Goal: Task Accomplishment & Management: Manage account settings

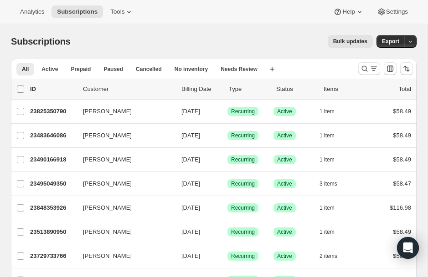
click at [19, 88] on input "0 selected" at bounding box center [20, 89] width 7 height 7
checkbox input "true"
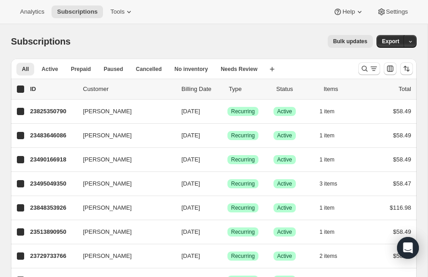
checkbox input "true"
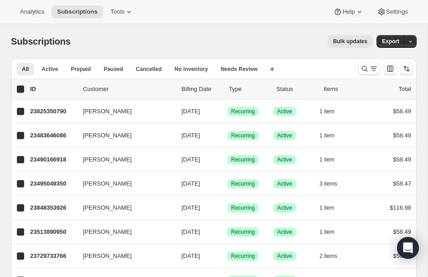
checkbox input "true"
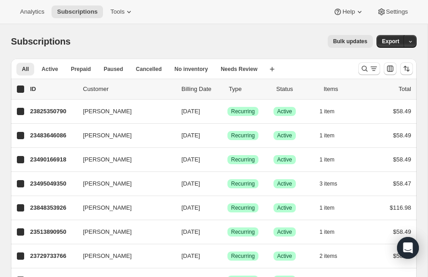
checkbox input "true"
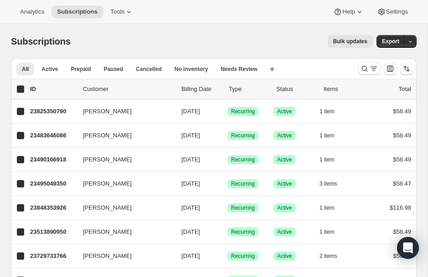
checkbox input "true"
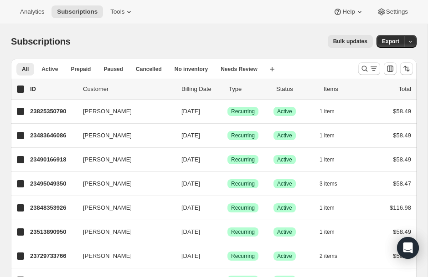
checkbox input "true"
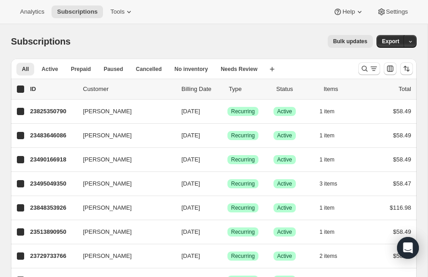
checkbox input "true"
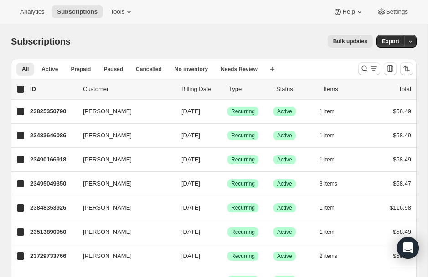
checkbox input "true"
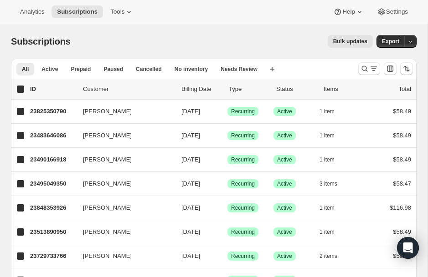
checkbox input "true"
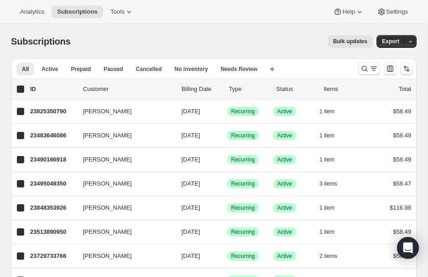
checkbox input "true"
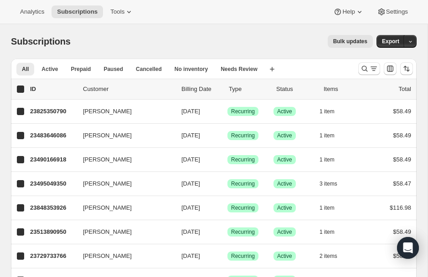
checkbox input "true"
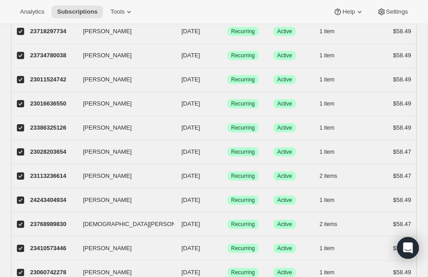
scroll to position [1080, 0]
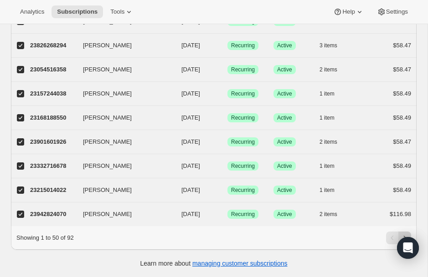
click at [404, 232] on button "Next" at bounding box center [404, 238] width 13 height 13
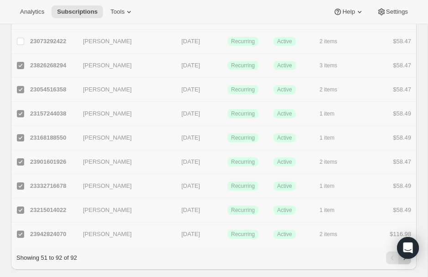
checkbox input "false"
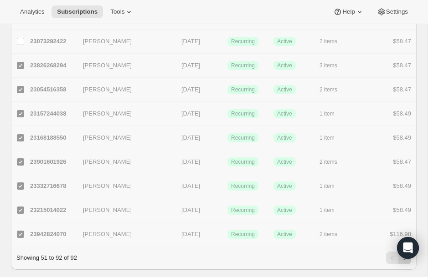
checkbox input "false"
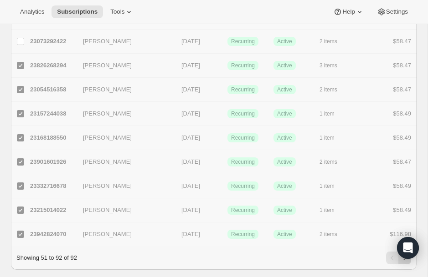
checkbox input "false"
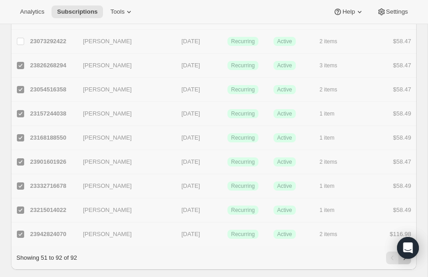
checkbox input "false"
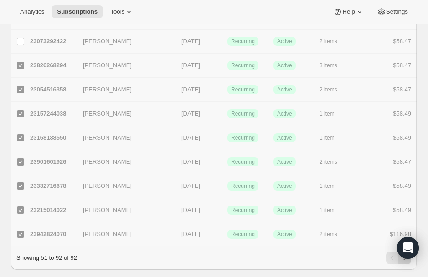
checkbox input "false"
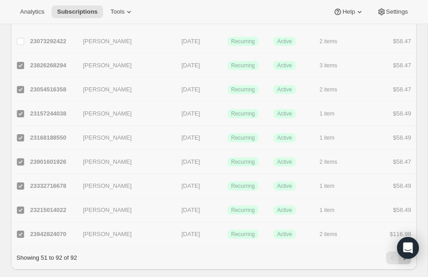
checkbox input "false"
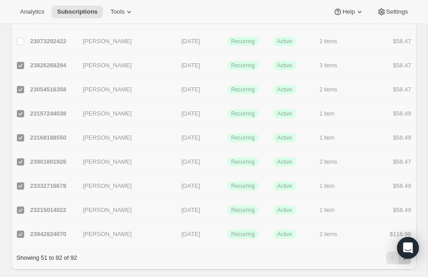
checkbox input "false"
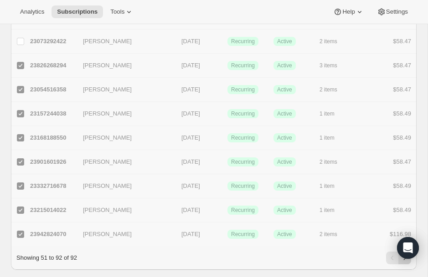
checkbox input "false"
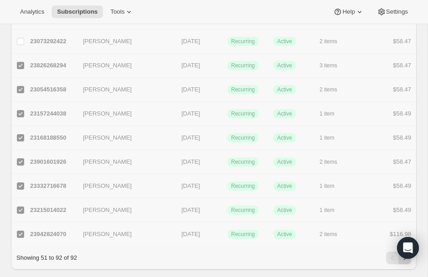
checkbox input "false"
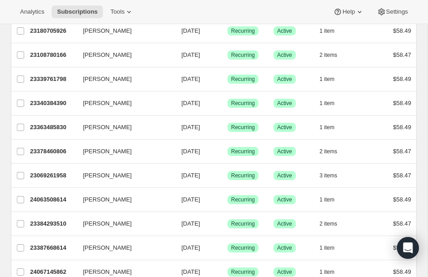
scroll to position [0, 0]
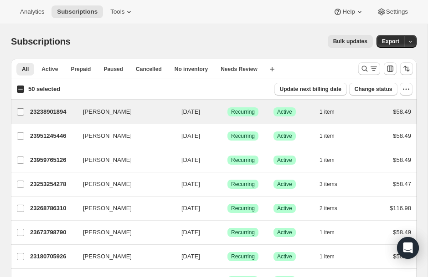
click at [20, 110] on input "[PERSON_NAME]" at bounding box center [20, 111] width 7 height 7
checkbox input "true"
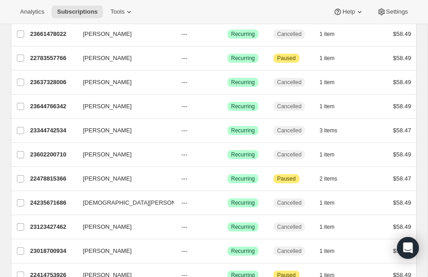
scroll to position [887, 0]
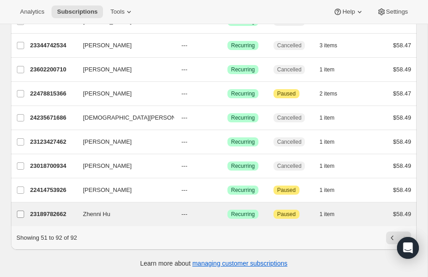
click at [20, 215] on input "Zhenni Hu" at bounding box center [20, 214] width 7 height 7
checkbox input "true"
checkbox input "false"
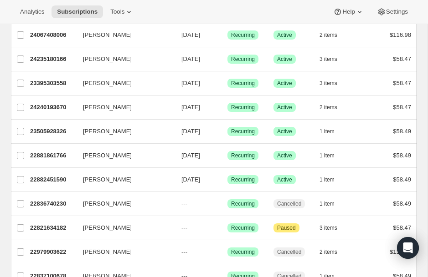
scroll to position [0, 0]
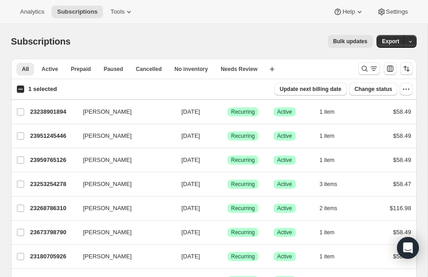
click at [20, 89] on input "1 selected" at bounding box center [20, 89] width 7 height 7
checkbox input "true"
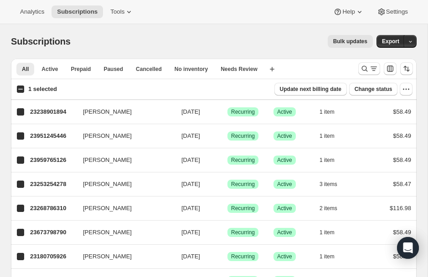
checkbox input "true"
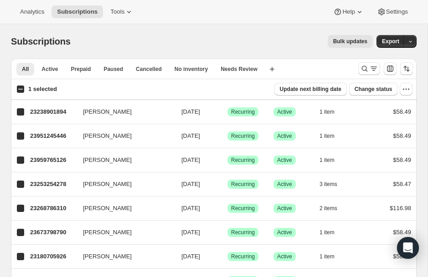
checkbox input "true"
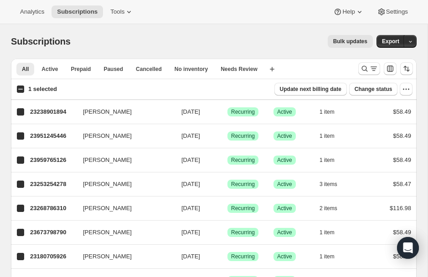
checkbox input "true"
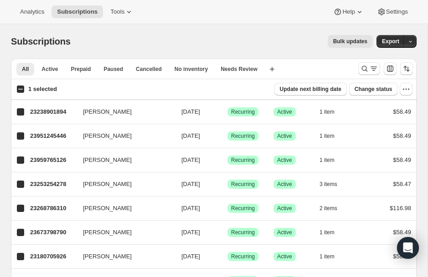
checkbox input "true"
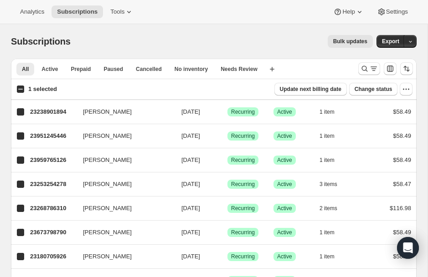
checkbox input "true"
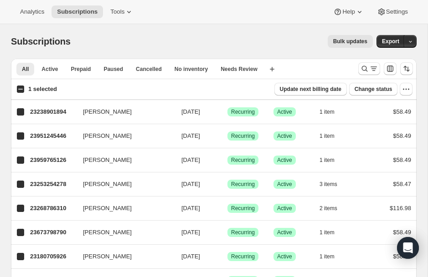
checkbox input "true"
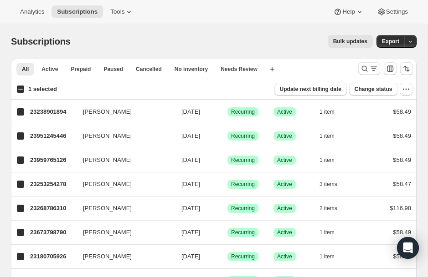
checkbox input "true"
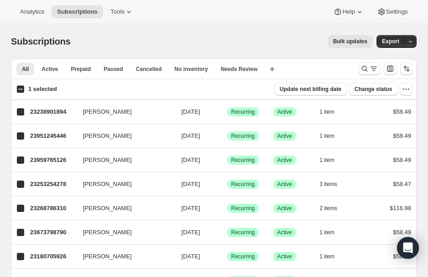
checkbox input "true"
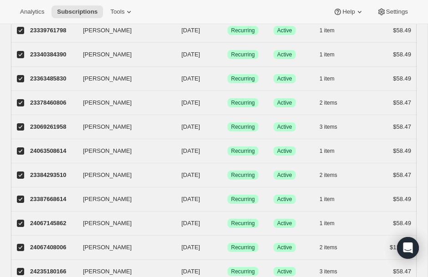
scroll to position [594, 0]
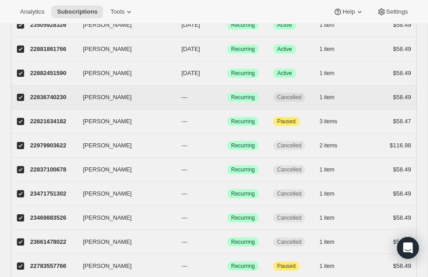
click at [23, 96] on input "[PERSON_NAME]" at bounding box center [20, 97] width 7 height 7
checkbox input "false"
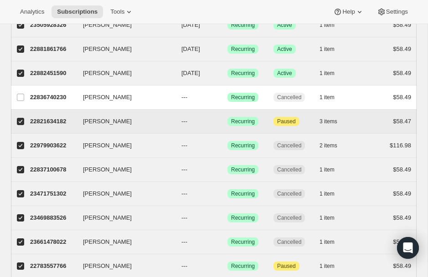
click at [21, 116] on label "[PERSON_NAME]" at bounding box center [20, 122] width 19 height 24
click at [21, 118] on input "[PERSON_NAME]" at bounding box center [20, 121] width 7 height 7
checkbox input "false"
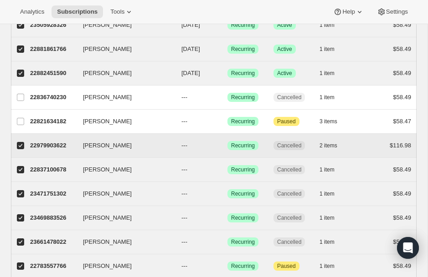
click at [22, 151] on label "[PERSON_NAME]" at bounding box center [20, 146] width 19 height 24
click at [22, 149] on input "[PERSON_NAME]" at bounding box center [20, 145] width 7 height 7
checkbox input "false"
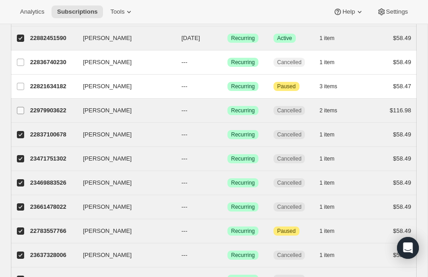
scroll to position [647, 0]
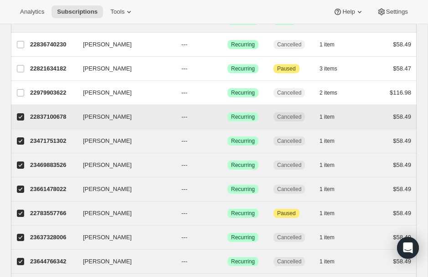
click at [22, 117] on input "[PERSON_NAME]" at bounding box center [20, 116] width 7 height 7
checkbox input "false"
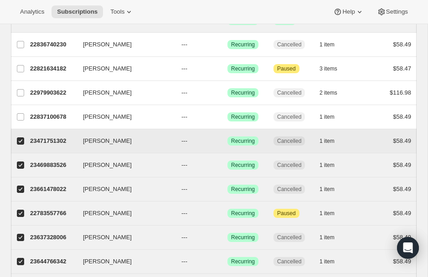
click at [22, 142] on input "[PERSON_NAME]" at bounding box center [20, 141] width 7 height 7
checkbox input "false"
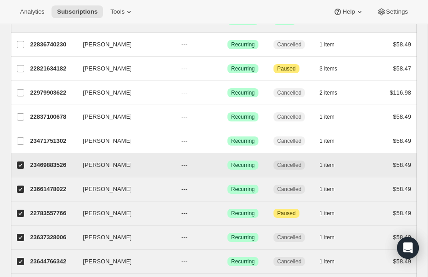
click at [23, 173] on label "[PERSON_NAME]" at bounding box center [20, 165] width 19 height 24
click at [23, 169] on input "[PERSON_NAME]" at bounding box center [20, 165] width 7 height 7
checkbox input "false"
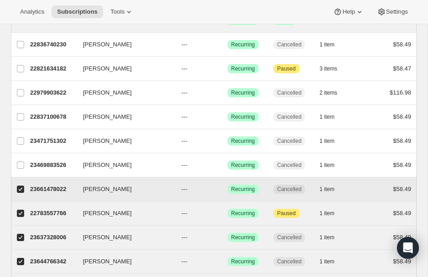
click at [21, 191] on input "[PERSON_NAME]" at bounding box center [20, 189] width 7 height 7
checkbox input "false"
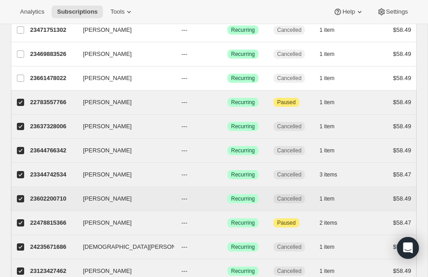
scroll to position [766, 0]
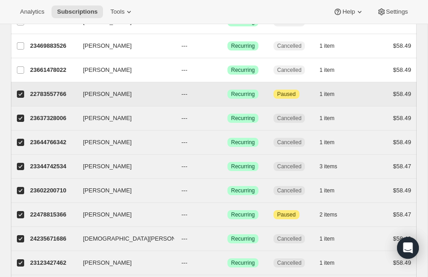
click at [23, 92] on input "[PERSON_NAME]" at bounding box center [20, 94] width 7 height 7
checkbox input "false"
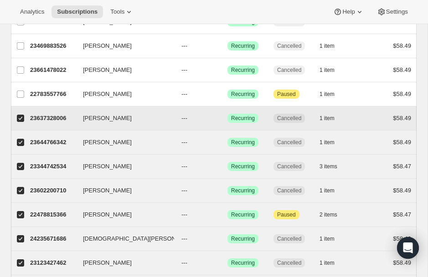
click at [23, 117] on input "[PERSON_NAME]" at bounding box center [20, 118] width 7 height 7
checkbox input "false"
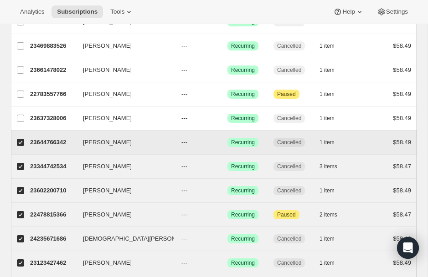
click at [23, 147] on label "[PERSON_NAME]" at bounding box center [20, 143] width 19 height 24
click at [23, 146] on input "[PERSON_NAME]" at bounding box center [20, 142] width 7 height 7
checkbox input "false"
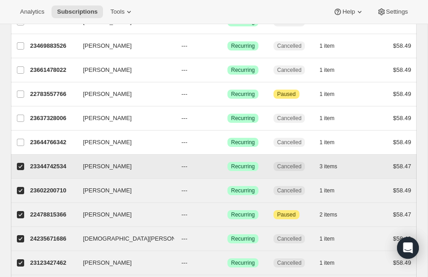
click at [21, 171] on label "[PERSON_NAME]" at bounding box center [20, 167] width 19 height 24
click at [21, 170] on input "[PERSON_NAME]" at bounding box center [20, 166] width 7 height 7
checkbox input "false"
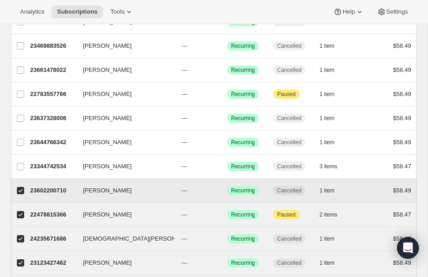
click at [21, 195] on label "[PERSON_NAME]" at bounding box center [20, 191] width 19 height 24
click at [21, 194] on input "[PERSON_NAME]" at bounding box center [20, 190] width 7 height 7
checkbox input "false"
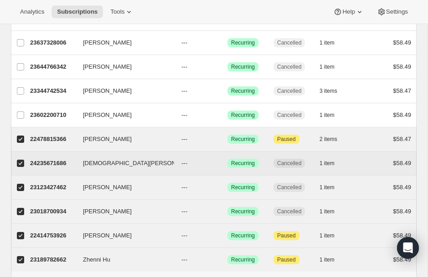
scroll to position [846, 0]
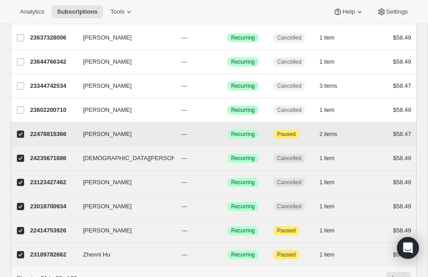
click at [21, 132] on input "[PERSON_NAME]" at bounding box center [20, 134] width 7 height 7
checkbox input "false"
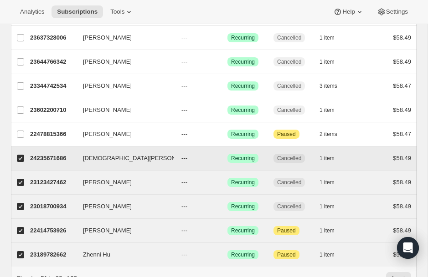
click at [21, 155] on input "[DEMOGRAPHIC_DATA][PERSON_NAME]" at bounding box center [20, 158] width 7 height 7
checkbox input "false"
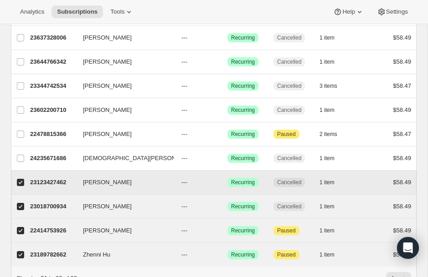
click at [23, 184] on input "[PERSON_NAME]" at bounding box center [20, 182] width 7 height 7
checkbox input "false"
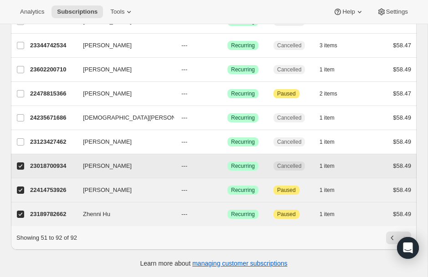
click at [20, 170] on span at bounding box center [20, 166] width 8 height 8
click at [20, 170] on input "[PERSON_NAME]" at bounding box center [20, 166] width 7 height 7
checkbox input "false"
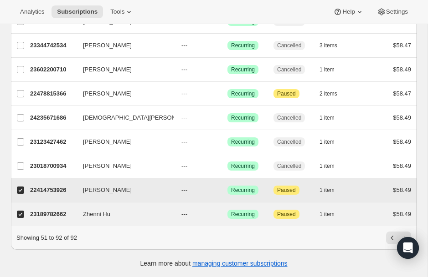
click at [20, 190] on input "[PERSON_NAME]" at bounding box center [20, 190] width 7 height 7
checkbox input "false"
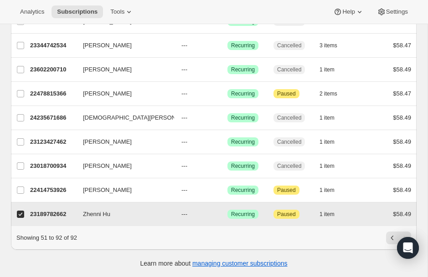
click at [21, 217] on input "Zhenni Hu" at bounding box center [20, 214] width 7 height 7
checkbox input "false"
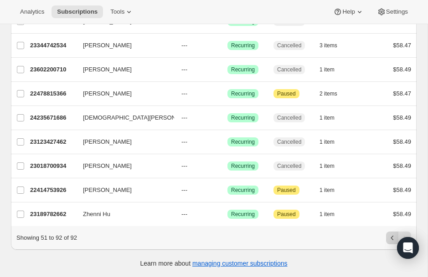
click at [387, 237] on icon "Previous" at bounding box center [391, 238] width 9 height 9
checkbox input "false"
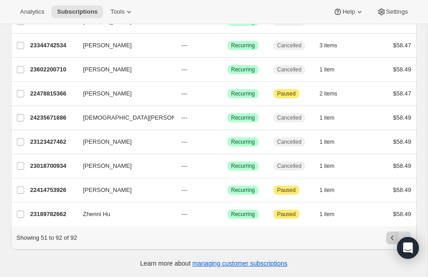
checkbox input "false"
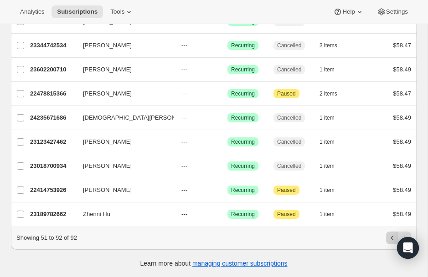
checkbox input "false"
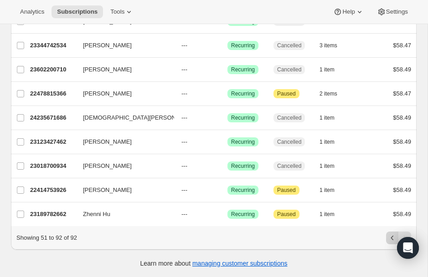
checkbox input "false"
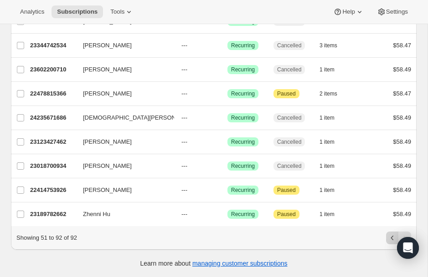
checkbox input "false"
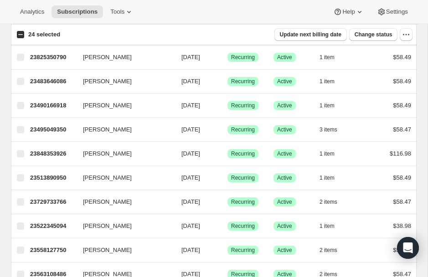
scroll to position [0, 0]
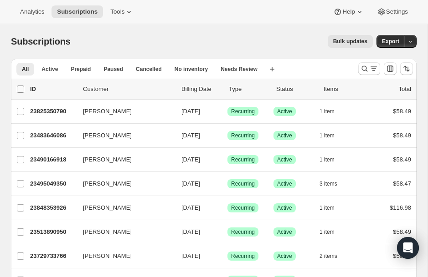
click at [22, 87] on input "0 selected" at bounding box center [20, 89] width 7 height 7
checkbox input "true"
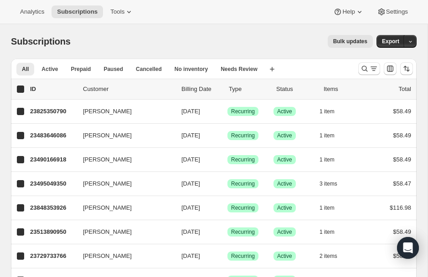
checkbox input "true"
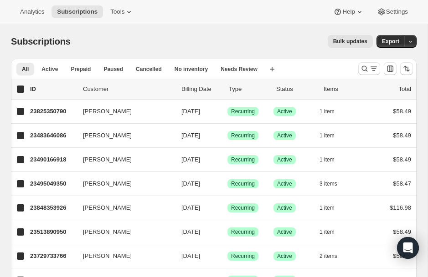
checkbox input "true"
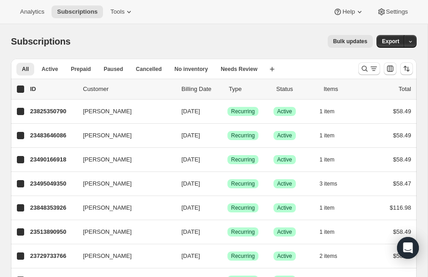
checkbox input "true"
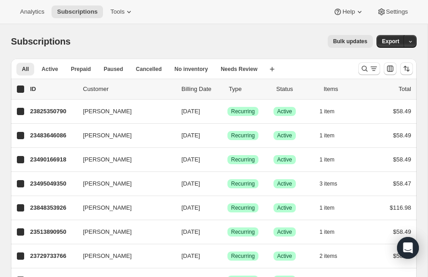
checkbox input "true"
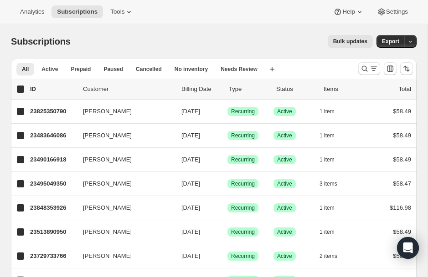
checkbox input "true"
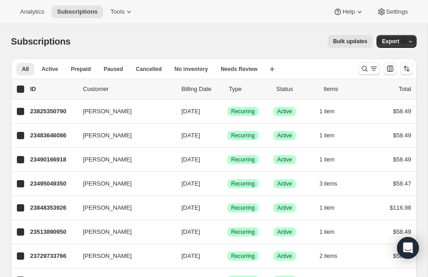
checkbox input "true"
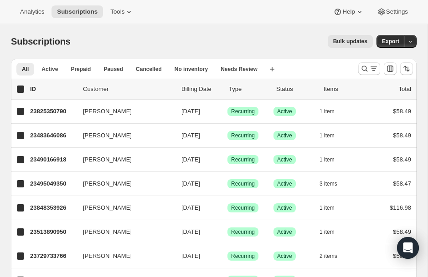
checkbox input "true"
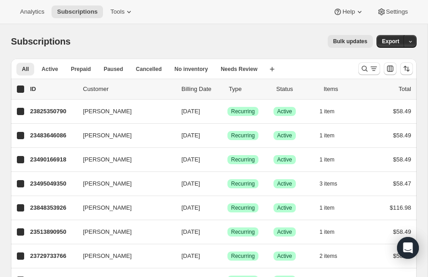
checkbox input "true"
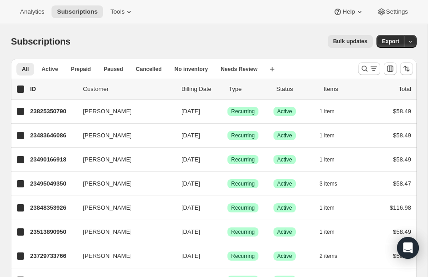
checkbox input "true"
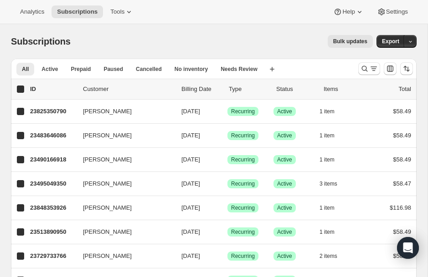
checkbox input "true"
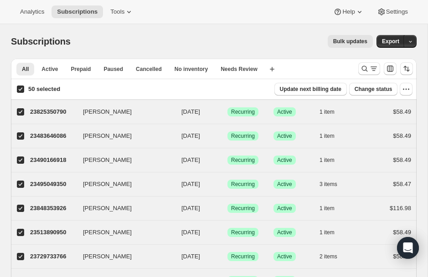
click at [18, 88] on input "50 selected" at bounding box center [20, 89] width 7 height 7
checkbox input "false"
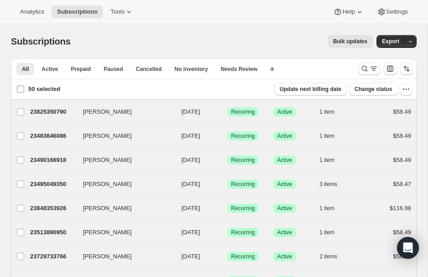
checkbox input "false"
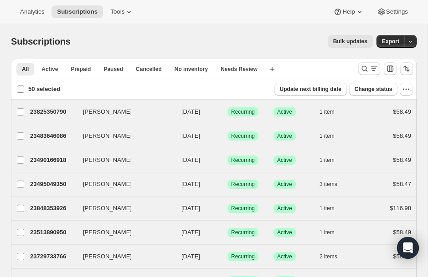
checkbox input "false"
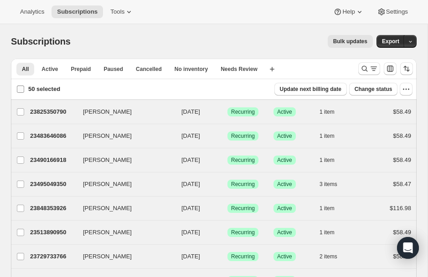
checkbox input "false"
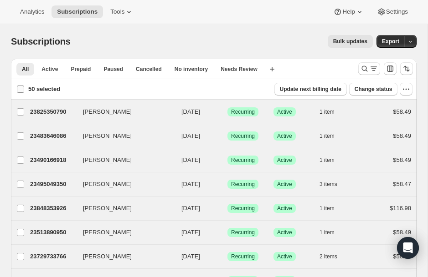
checkbox input "false"
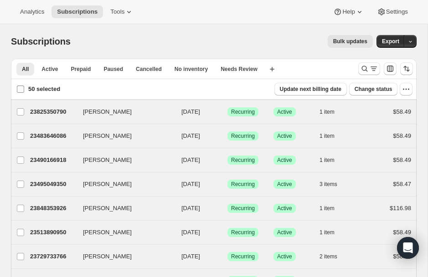
checkbox input "false"
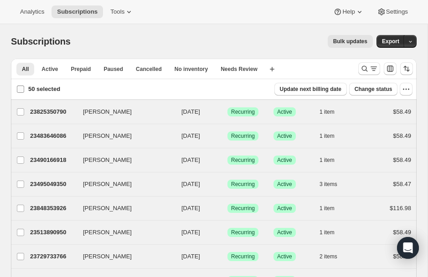
checkbox input "false"
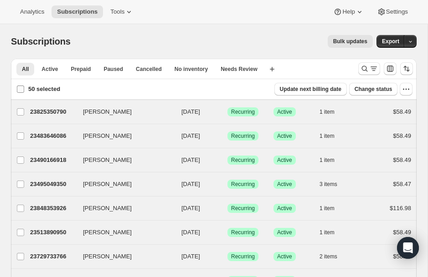
checkbox input "false"
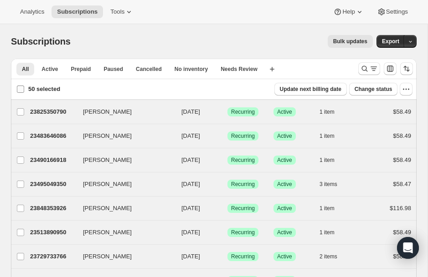
checkbox input "false"
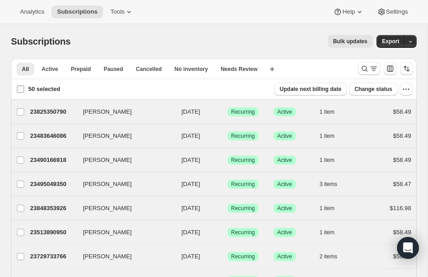
checkbox input "false"
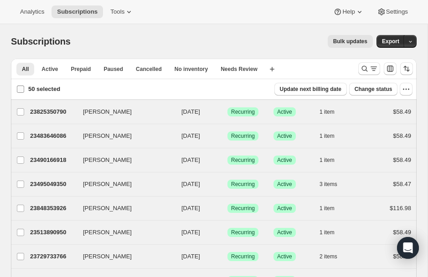
checkbox input "false"
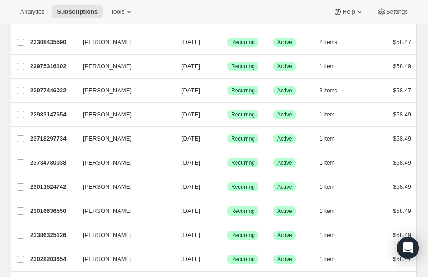
scroll to position [1080, 0]
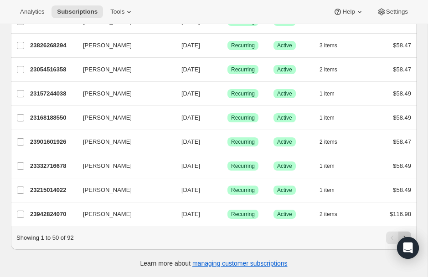
click at [406, 233] on button "Next" at bounding box center [404, 238] width 13 height 13
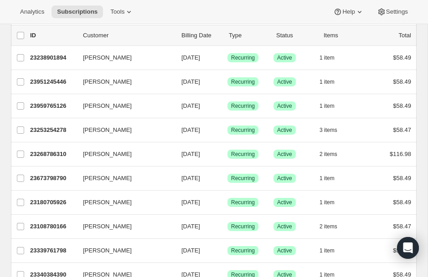
scroll to position [54, 0]
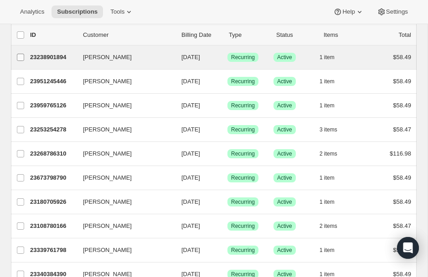
click at [19, 56] on input "[PERSON_NAME]" at bounding box center [20, 57] width 7 height 7
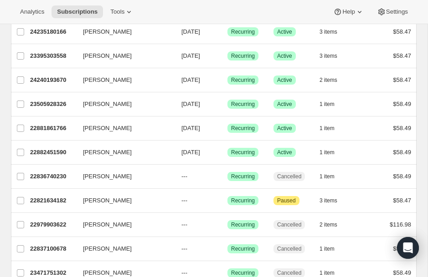
scroll to position [0, 0]
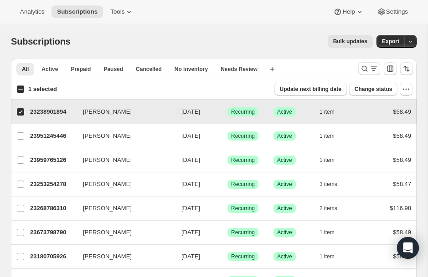
click at [22, 109] on input "[PERSON_NAME]" at bounding box center [20, 111] width 7 height 7
checkbox input "false"
